Goal: Transaction & Acquisition: Purchase product/service

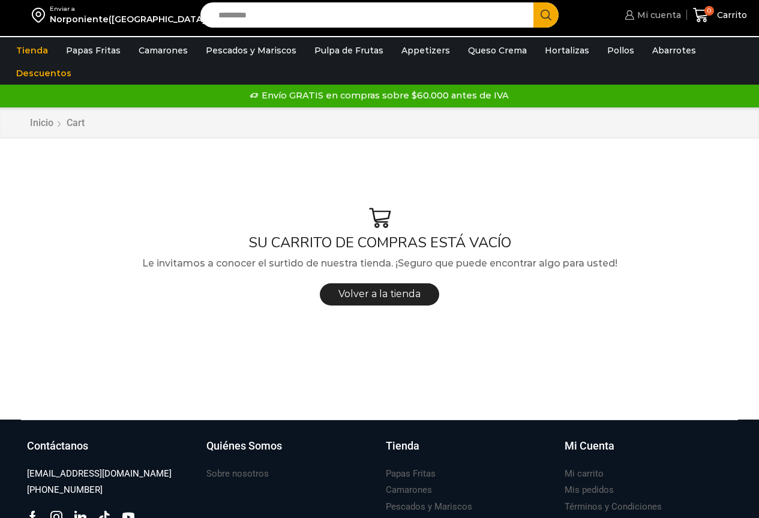
click at [661, 10] on span "Mi cuenta" at bounding box center [657, 15] width 47 height 12
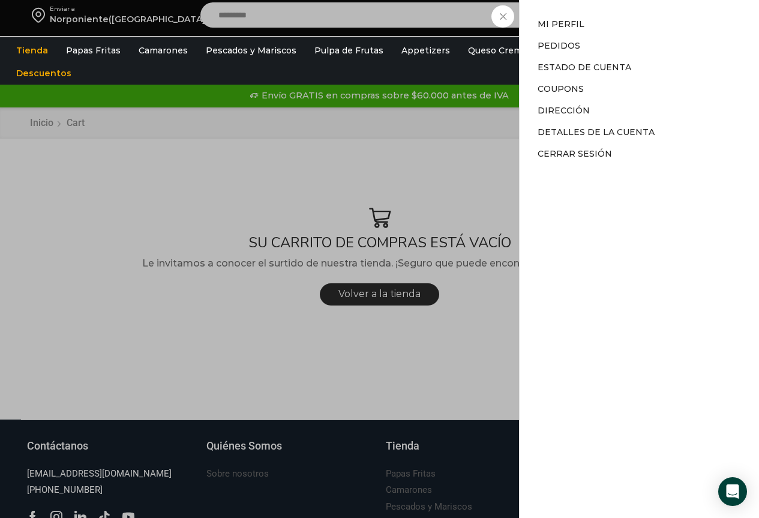
click at [621, 19] on div "Mi cuenta Mi cuenta Mi perfil Pedidos Descargas Estado de Cuenta Coupons Direcc…" at bounding box center [650, 15] width 59 height 24
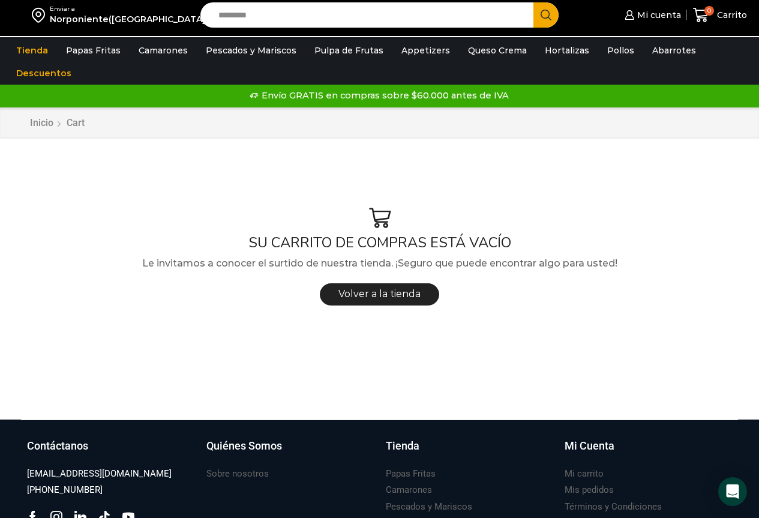
click at [289, 14] on input "Search input" at bounding box center [369, 14] width 315 height 25
type input "*******"
click at [533, 2] on button "Search" at bounding box center [545, 14] width 25 height 25
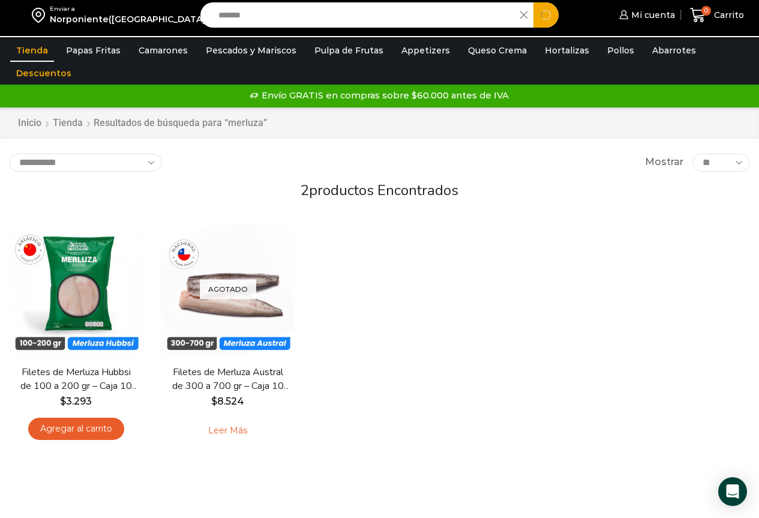
drag, startPoint x: 272, startPoint y: 20, endPoint x: 140, endPoint y: 11, distance: 132.3
click at [161, 11] on div "Enviar a Norponiente(Arauco) Search input ******* Search Mi cuenta Pedidos" at bounding box center [379, 15] width 753 height 30
type input "*******"
click at [533, 2] on button "Search" at bounding box center [545, 14] width 25 height 25
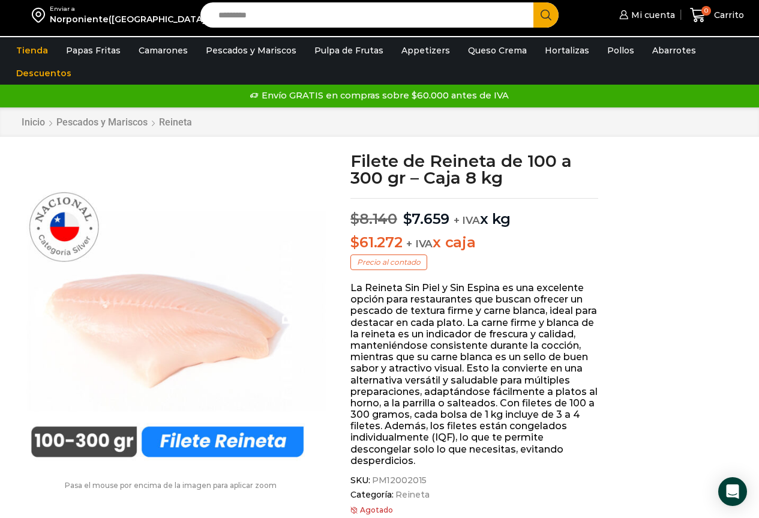
click at [312, 17] on input "Search input" at bounding box center [369, 14] width 315 height 25
type input "*****"
click at [533, 2] on button "Search" at bounding box center [545, 14] width 25 height 25
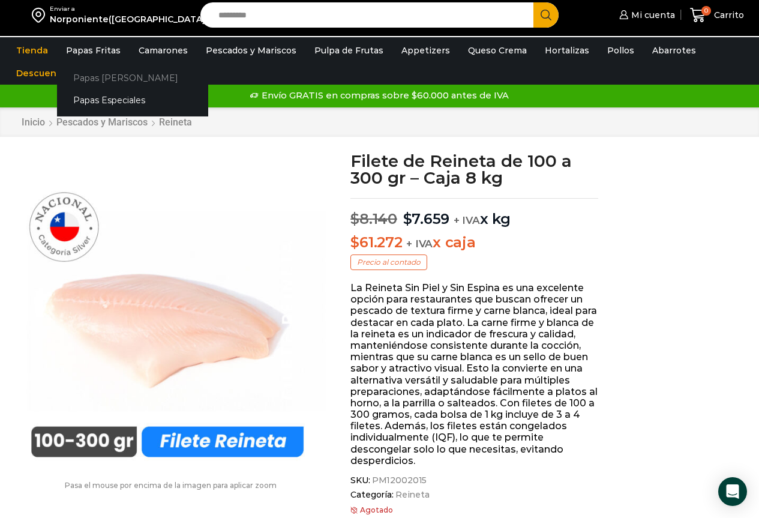
click at [97, 76] on link "Papas [PERSON_NAME]" at bounding box center [132, 78] width 151 height 22
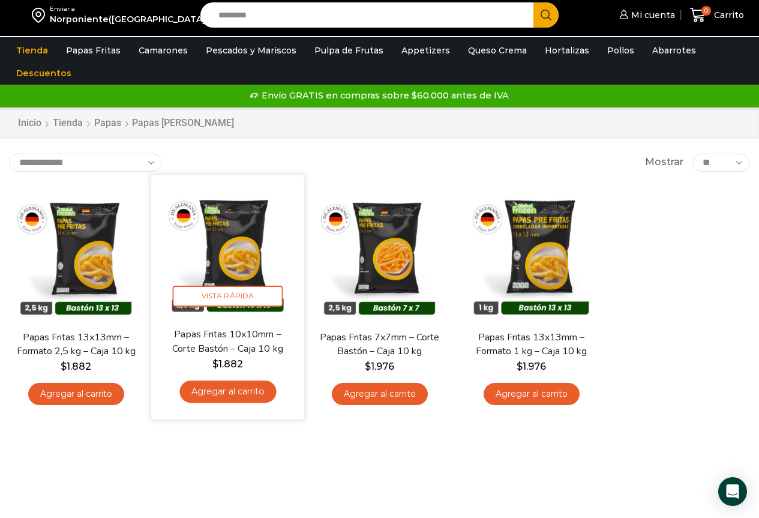
click at [230, 235] on img at bounding box center [227, 251] width 135 height 135
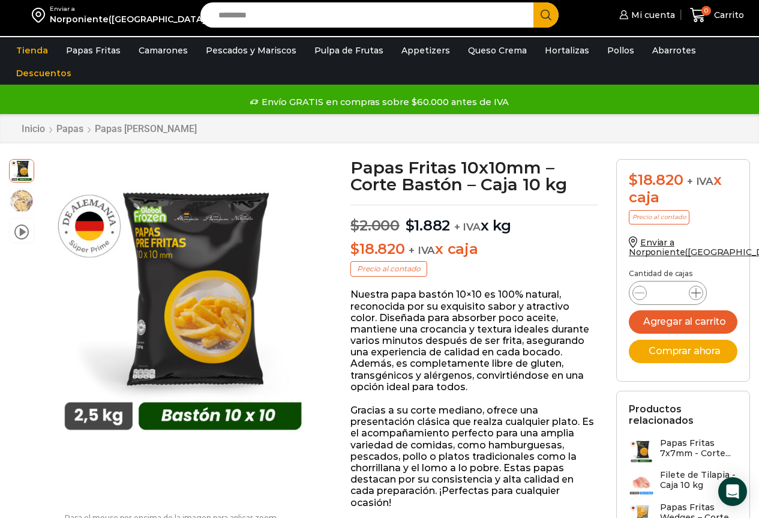
click at [690, 288] on span at bounding box center [696, 292] width 14 height 14
click at [693, 290] on icon at bounding box center [696, 293] width 10 height 10
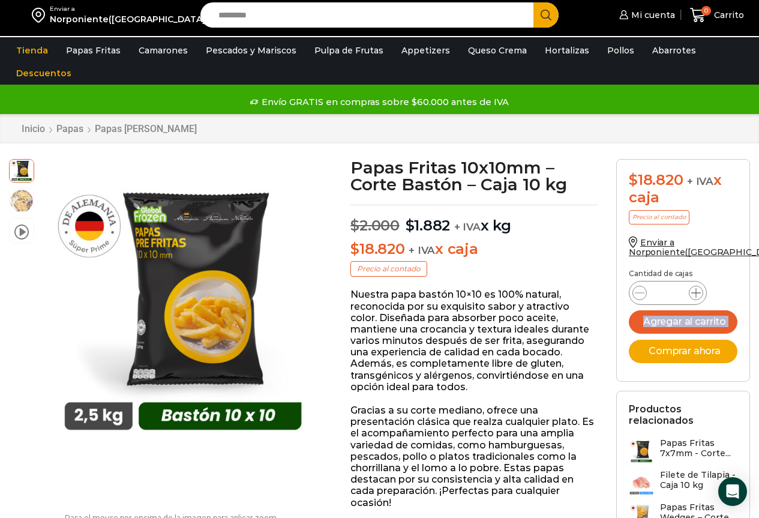
click at [693, 290] on icon at bounding box center [696, 293] width 10 height 10
type input "**"
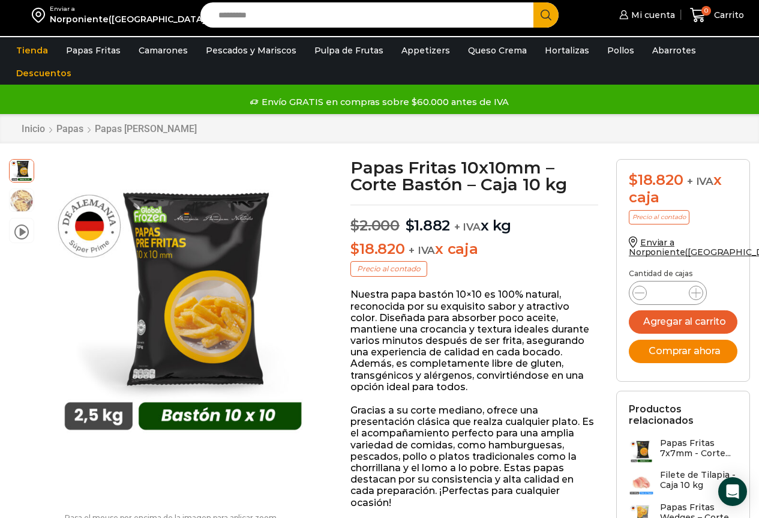
click at [663, 352] on button "Comprar ahora" at bounding box center [683, 350] width 109 height 23
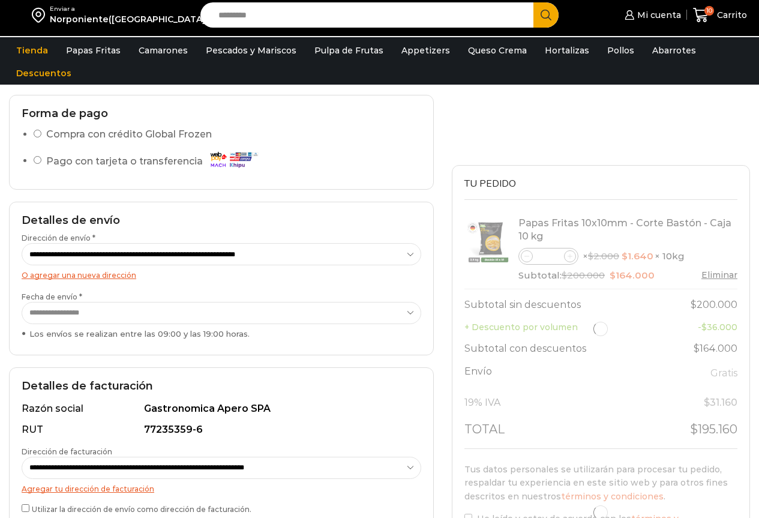
scroll to position [240, 0]
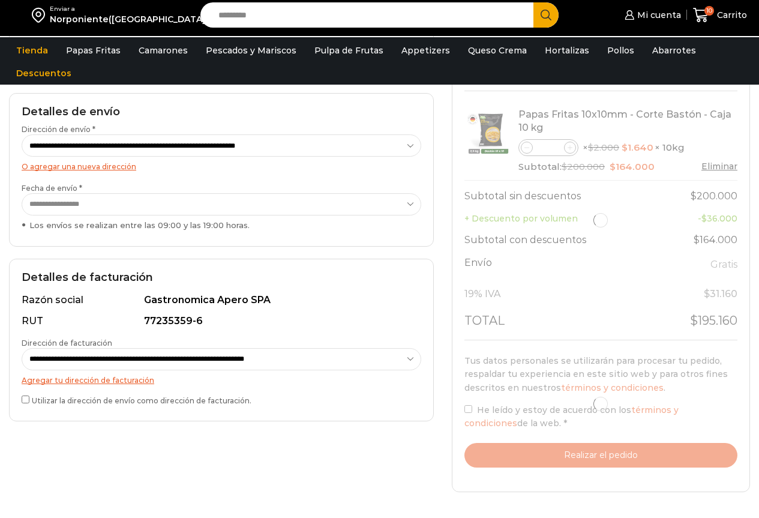
select select "*"
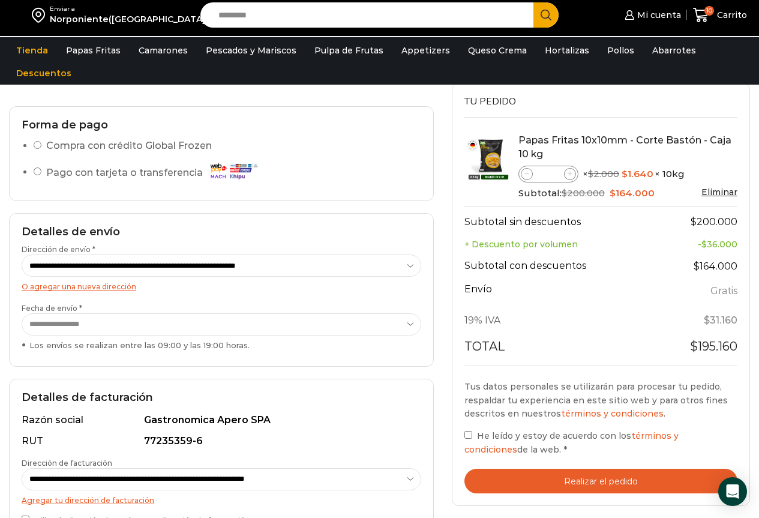
scroll to position [180, 0]
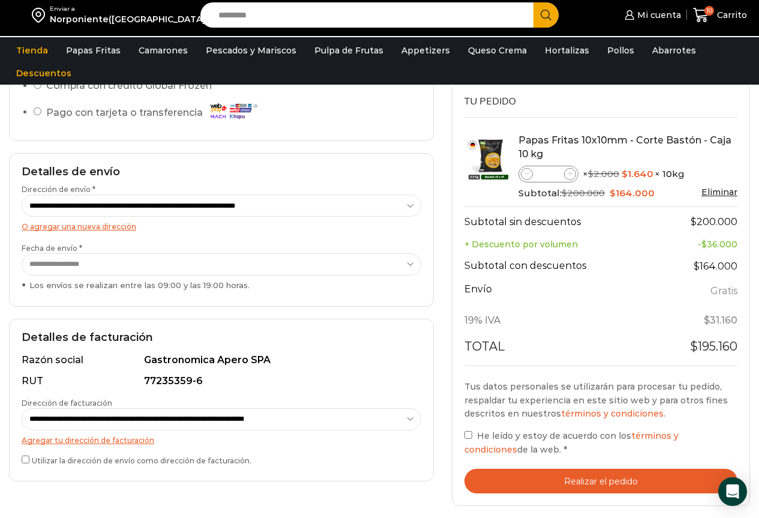
drag, startPoint x: 557, startPoint y: 479, endPoint x: 478, endPoint y: 444, distance: 86.5
click at [479, 446] on div "Tus datos personales se utilizarán para procesar tu pedido, respaldar tu experi…" at bounding box center [600, 436] width 273 height 113
click at [464, 428] on div "Tus datos personales se utilizarán para procesar tu pedido, respaldar tu experi…" at bounding box center [600, 418] width 273 height 77
click at [614, 483] on button "Realizar el pedido" at bounding box center [600, 480] width 273 height 25
